Goal: Task Accomplishment & Management: Use online tool/utility

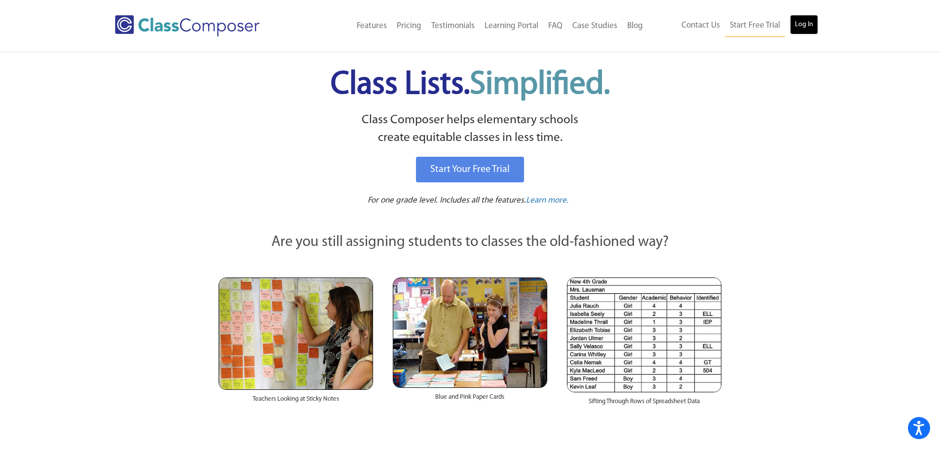
click at [803, 28] on link "Log In" at bounding box center [804, 25] width 28 height 20
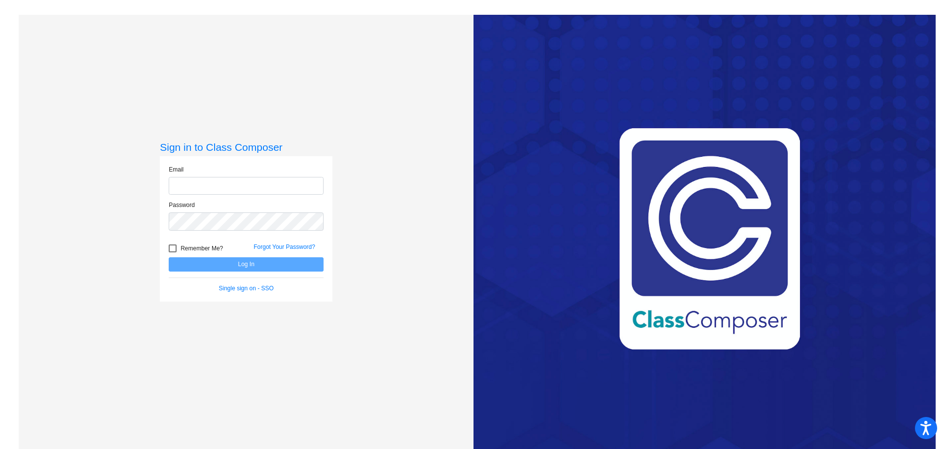
type input "[EMAIL_ADDRESS][DOMAIN_NAME]"
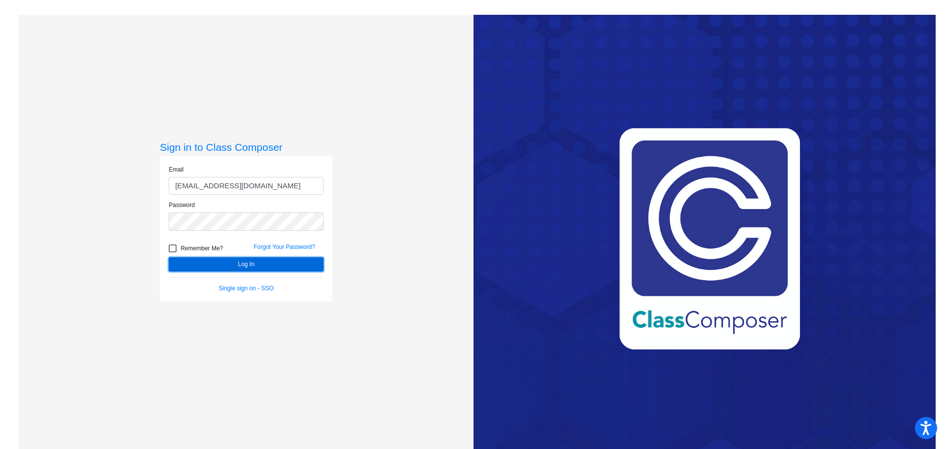
click at [258, 266] on button "Log In" at bounding box center [246, 264] width 155 height 14
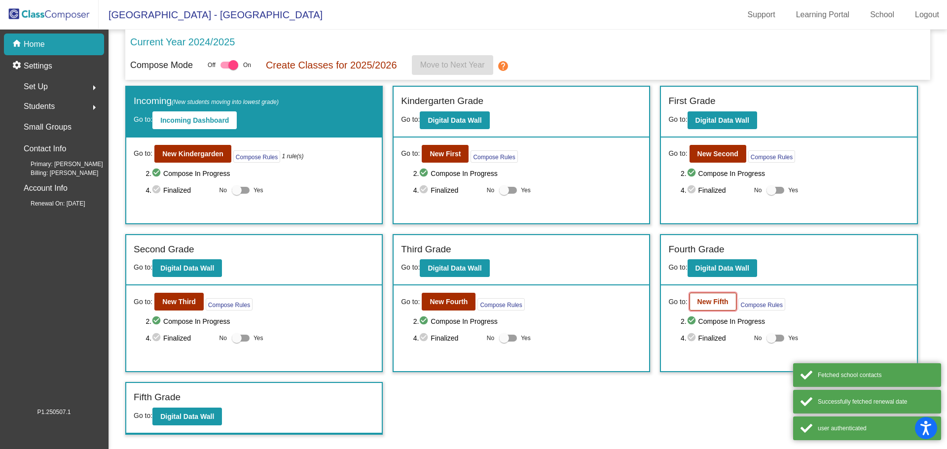
click at [725, 297] on button "New Fifth" at bounding box center [712, 302] width 47 height 18
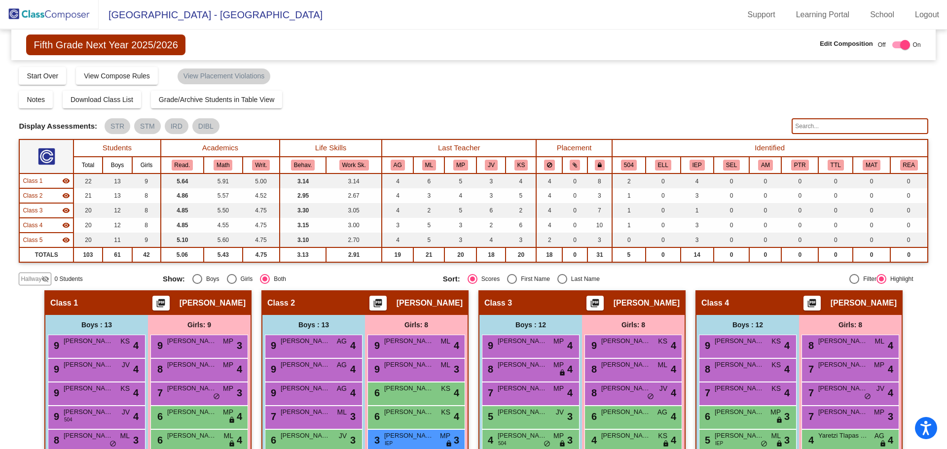
drag, startPoint x: 303, startPoint y: 162, endPoint x: 510, endPoint y: 83, distance: 221.8
click at [510, 83] on div "Compose Start Over Submit Classes Compose has been submitted Check for Incomple…" at bounding box center [473, 75] width 909 height 19
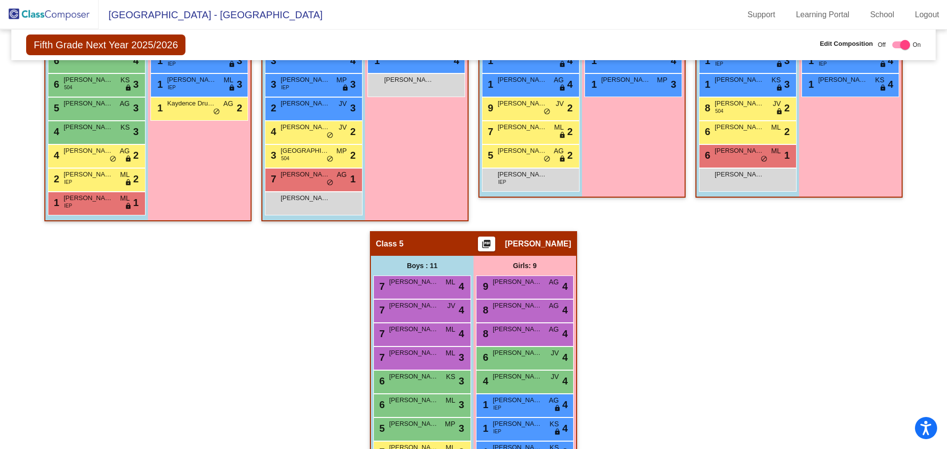
scroll to position [444, 0]
